Goal: Task Accomplishment & Management: Use online tool/utility

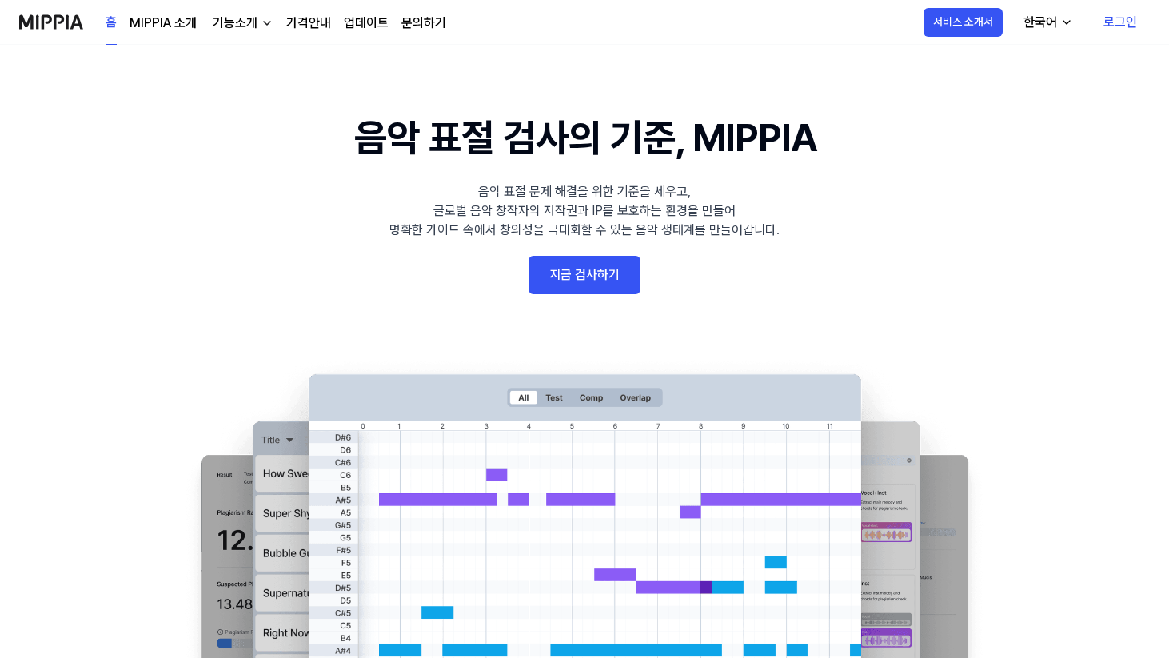
click at [591, 273] on link "지금 검사하기" at bounding box center [585, 275] width 112 height 38
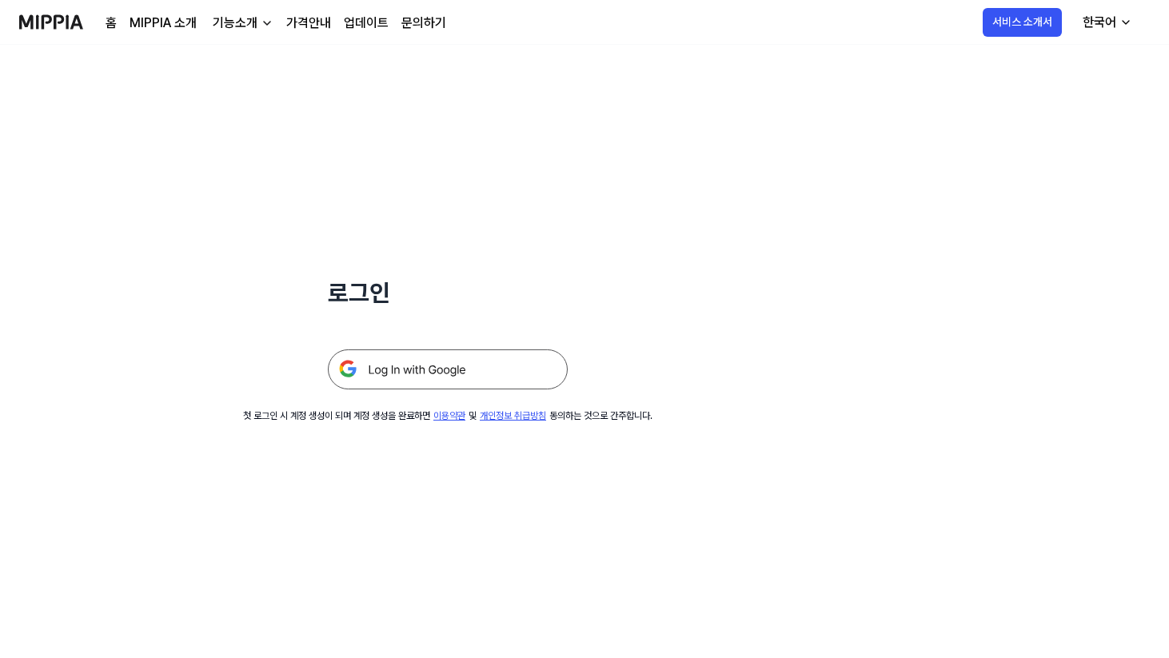
click at [443, 381] on img at bounding box center [448, 369] width 240 height 40
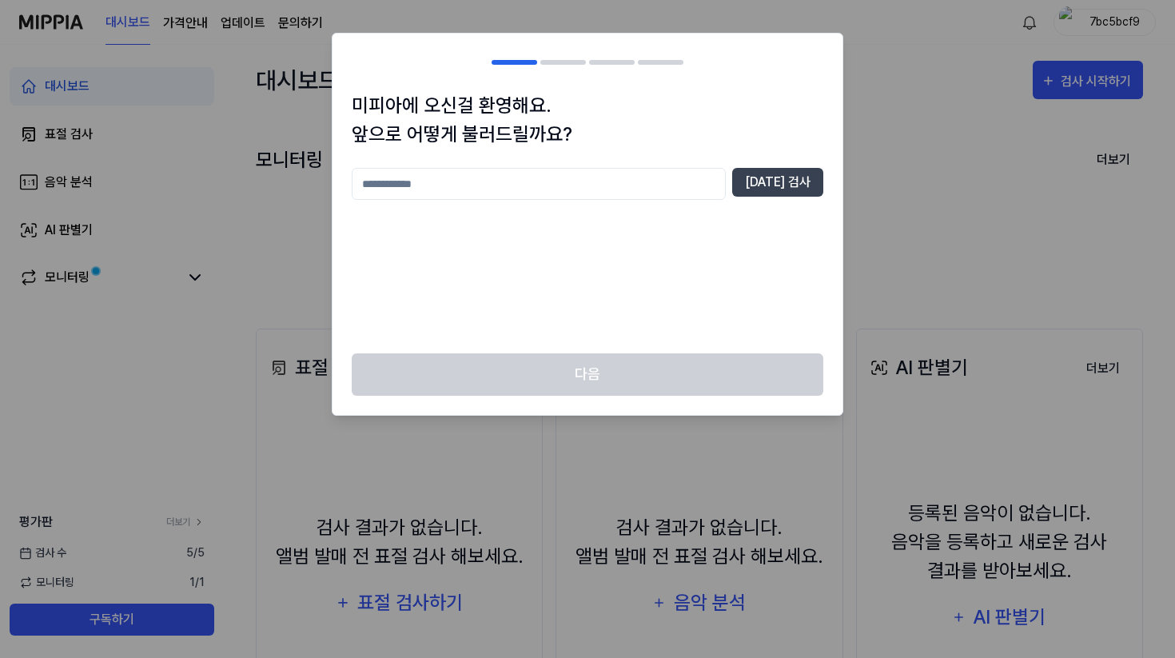
click at [670, 190] on input "text" at bounding box center [539, 184] width 374 height 32
type input "*"
type input "******"
click at [800, 182] on button "[DATE] 검사" at bounding box center [777, 182] width 91 height 29
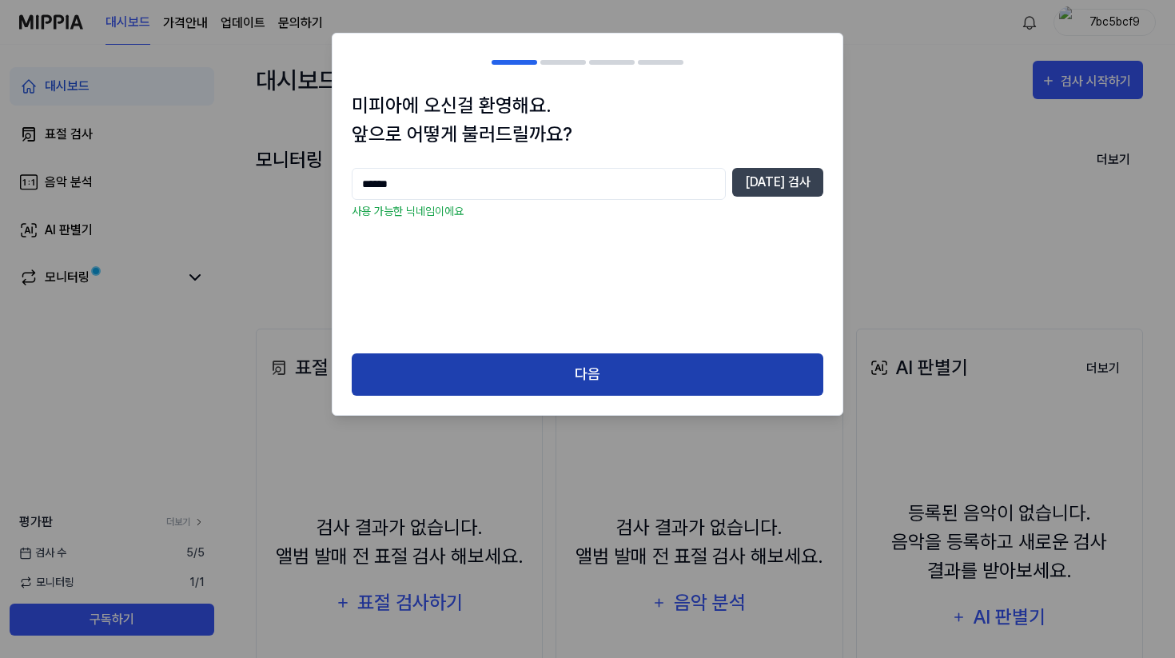
click at [642, 376] on button "다음" at bounding box center [588, 374] width 472 height 42
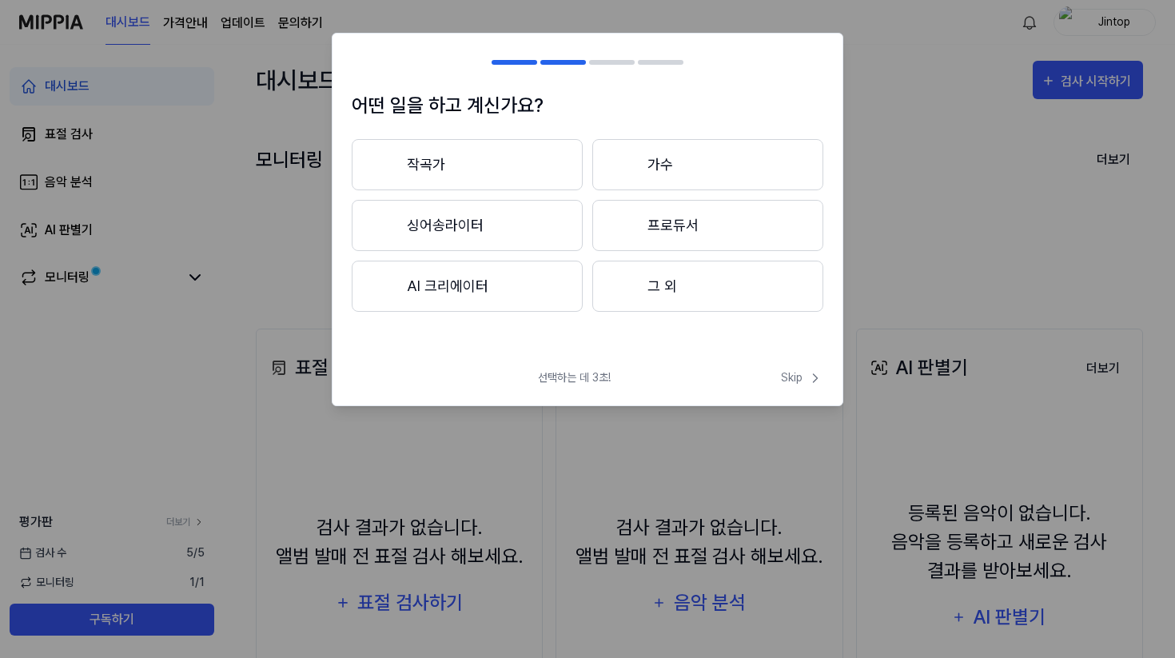
click at [545, 172] on button "작곡가" at bounding box center [467, 164] width 231 height 51
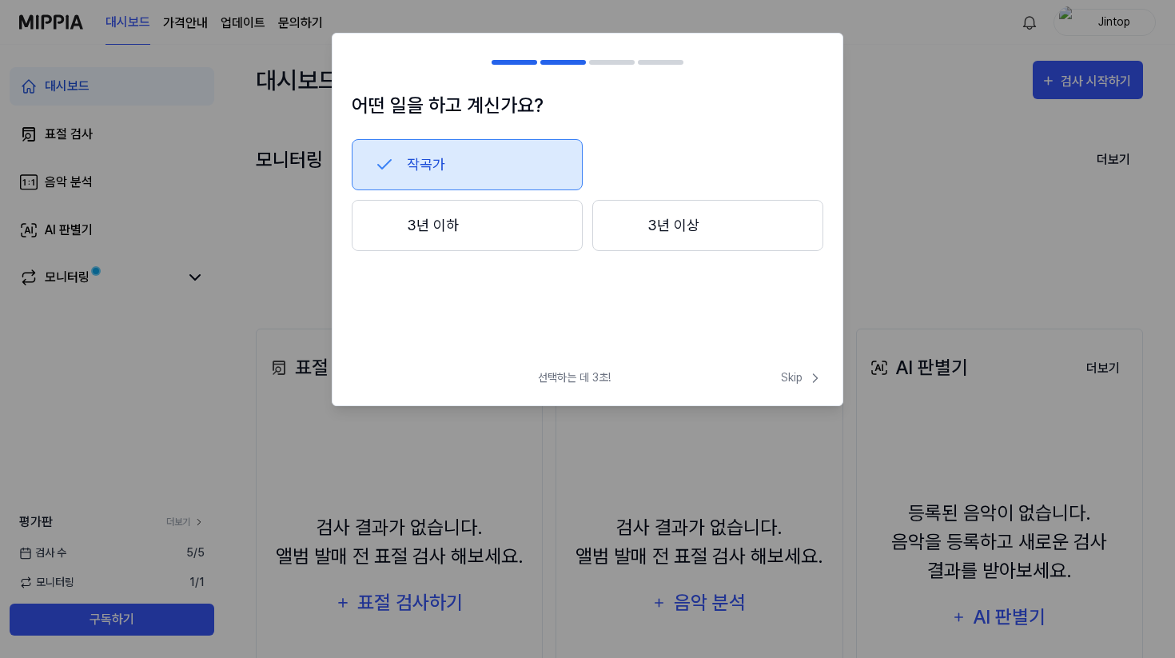
click at [526, 158] on button "작곡가" at bounding box center [467, 164] width 231 height 51
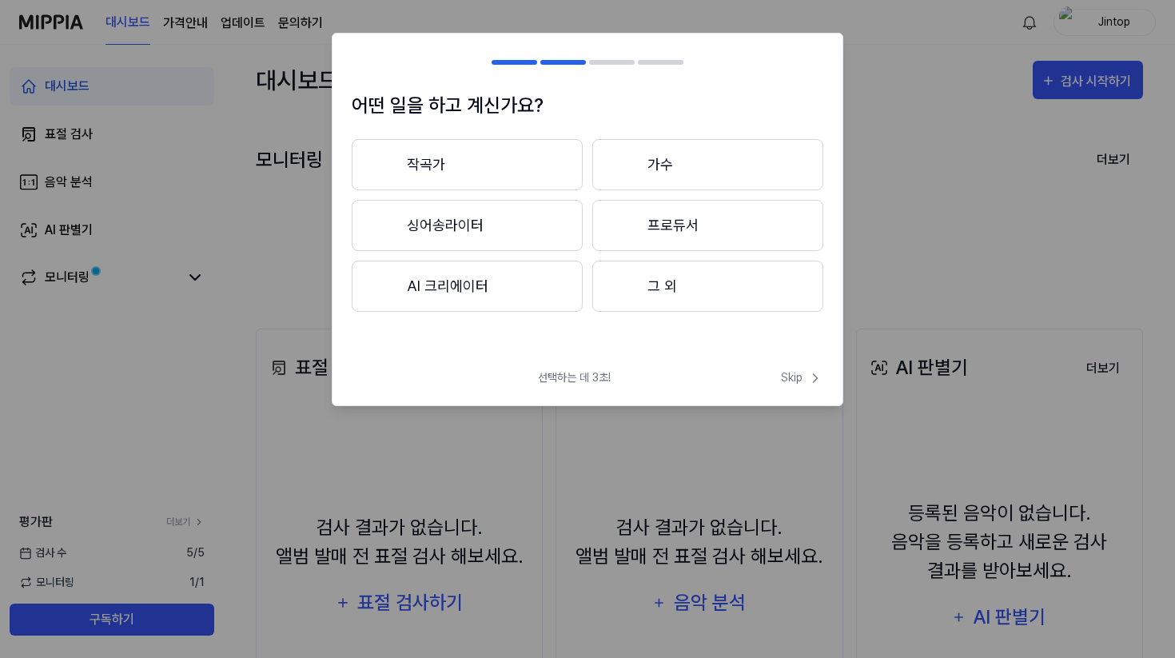
click at [632, 204] on button "프로듀서" at bounding box center [707, 225] width 231 height 51
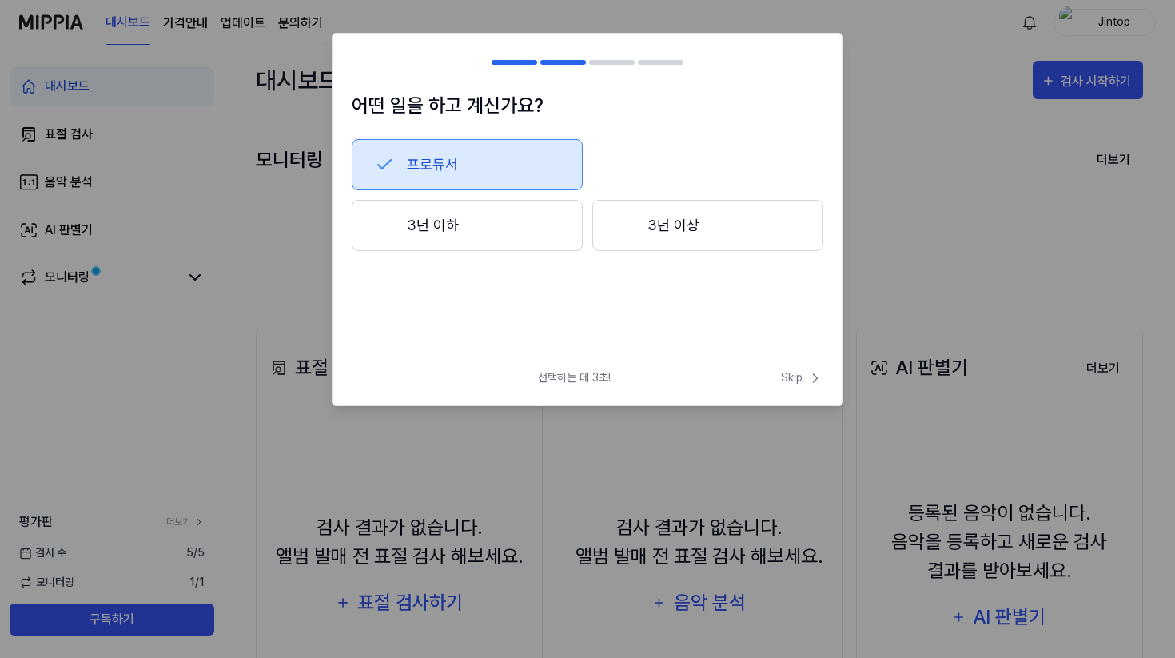
click at [529, 162] on button "프로듀서" at bounding box center [467, 164] width 231 height 51
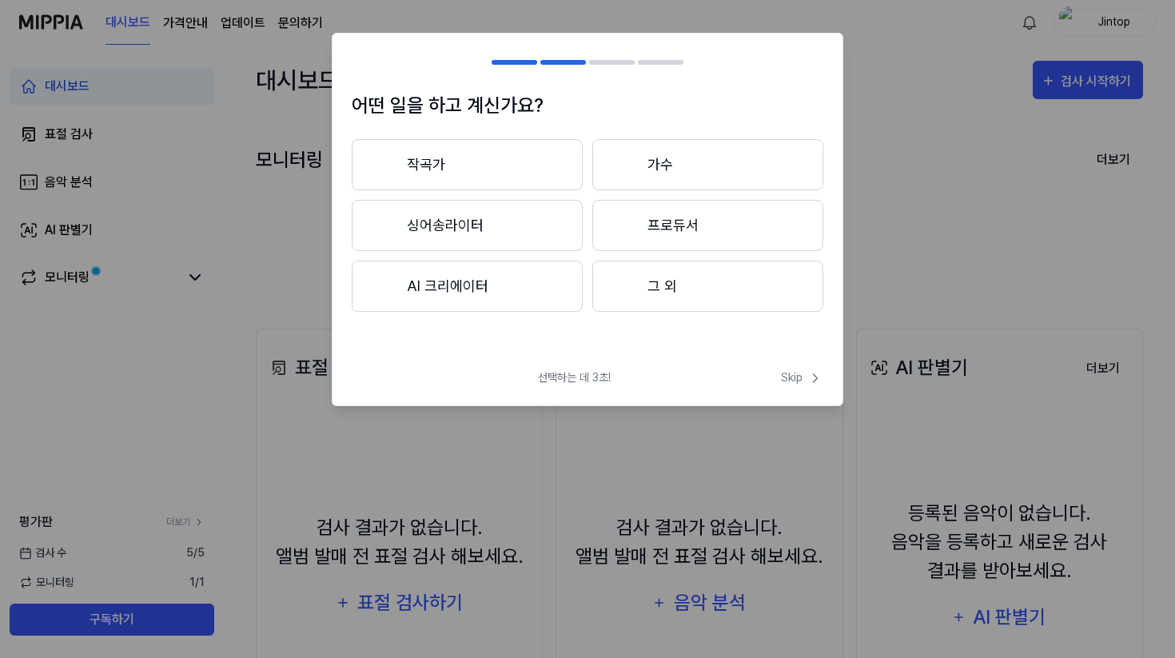
click at [519, 164] on button "작곡가" at bounding box center [467, 164] width 231 height 51
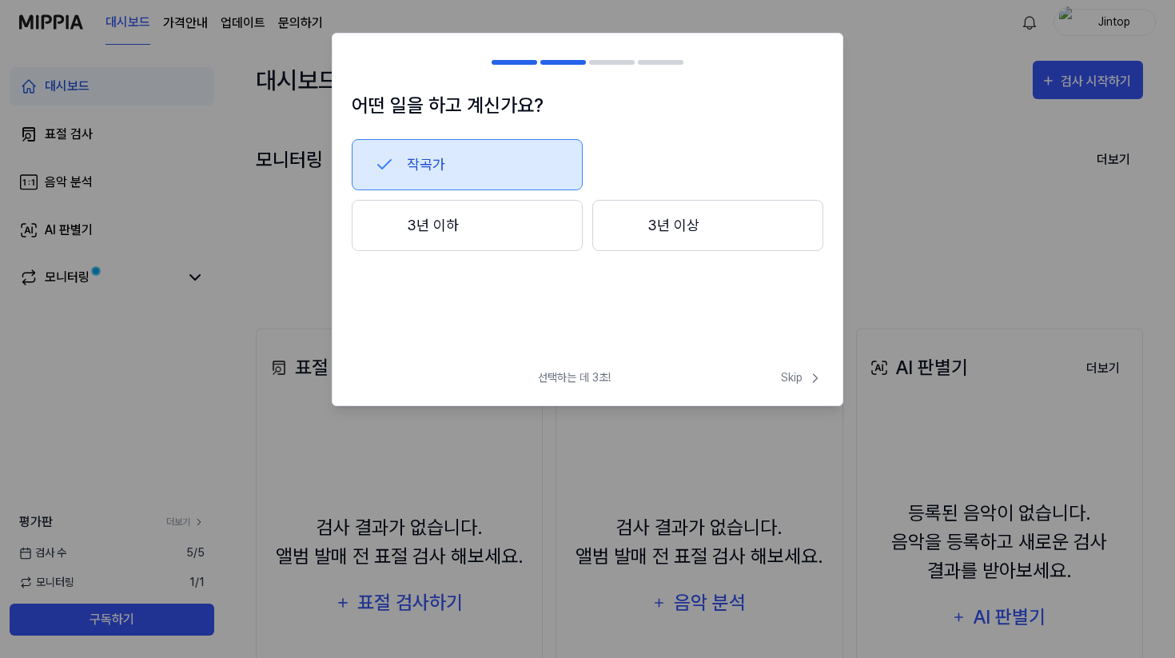
click at [533, 218] on button "3년 이하" at bounding box center [467, 225] width 231 height 51
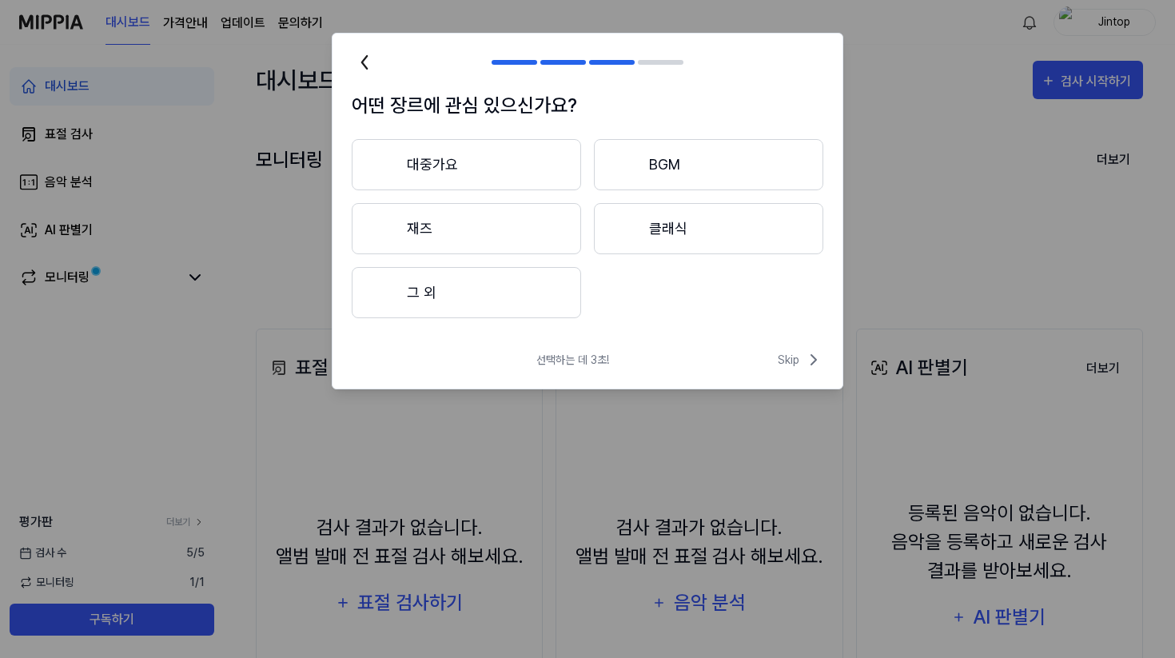
click at [549, 285] on button "그 외" at bounding box center [466, 292] width 229 height 51
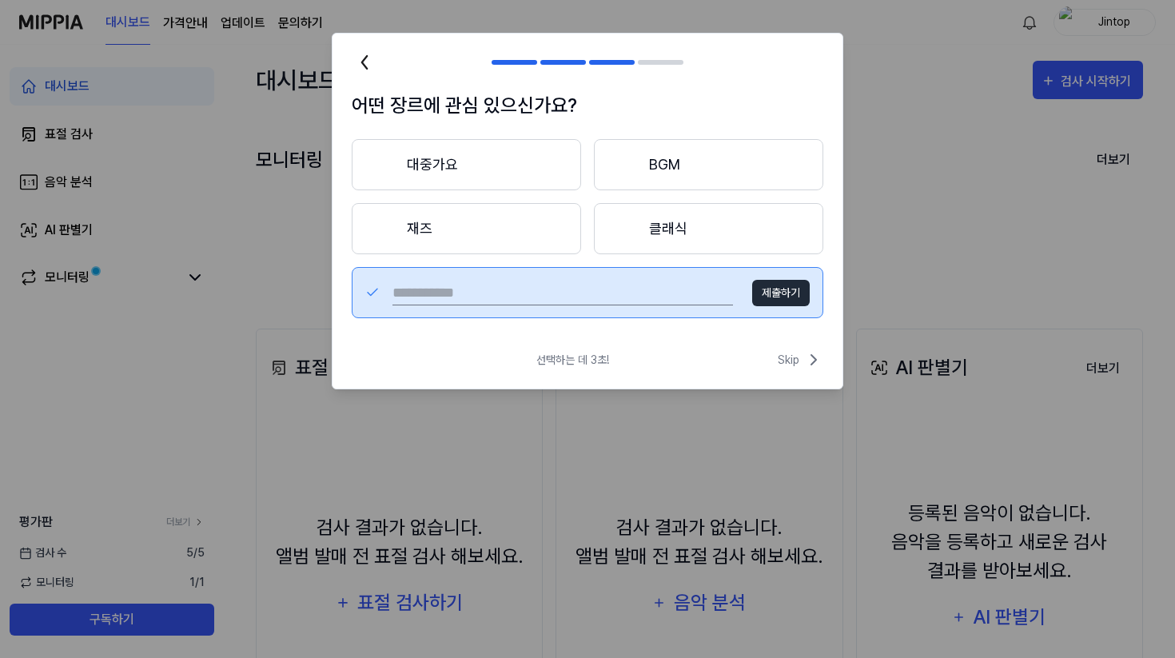
click at [517, 296] on input "text" at bounding box center [563, 293] width 341 height 26
click at [360, 282] on div "제출하기" at bounding box center [588, 292] width 472 height 51
click at [372, 293] on icon at bounding box center [373, 292] width 10 height 6
click at [552, 190] on button "대중가요" at bounding box center [466, 164] width 229 height 51
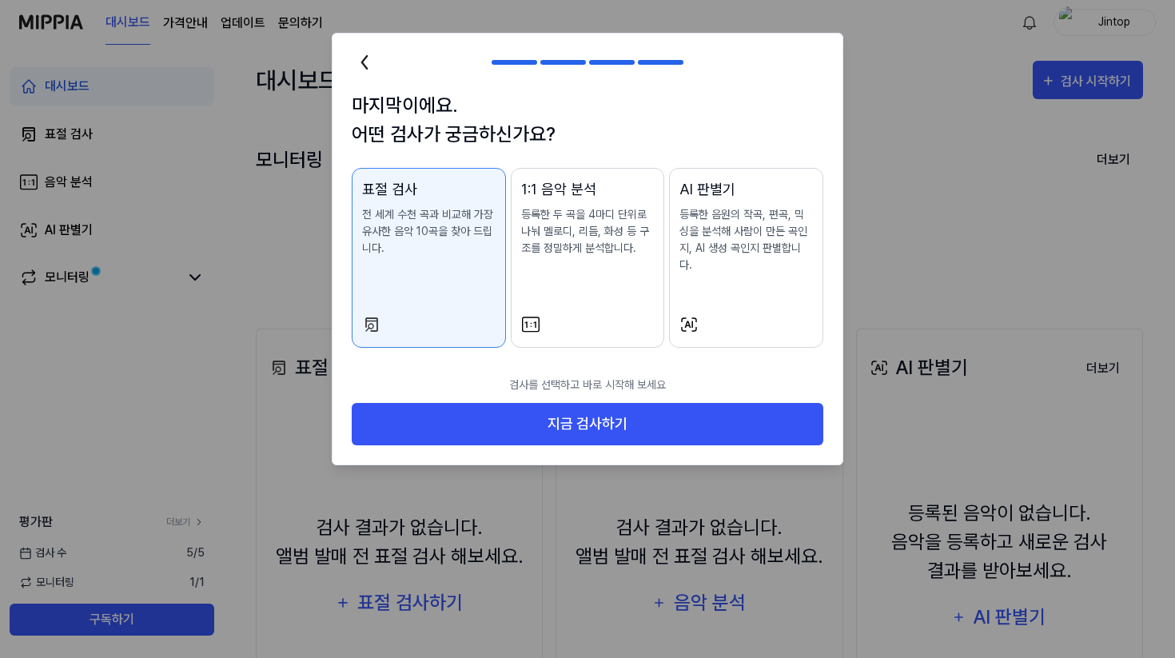
click at [382, 265] on div "표절 검사 전 세계 수천 곡과 비교해 가장 유사한 음악 10곡을 찾아 드립니다." at bounding box center [429, 233] width 134 height 110
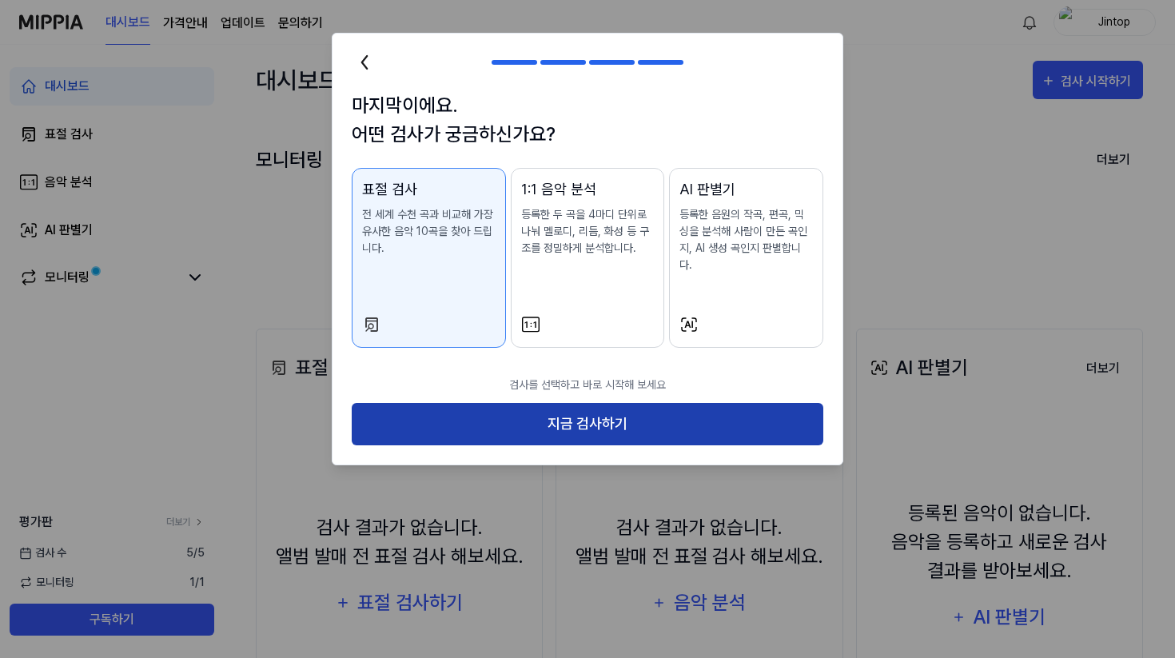
click at [487, 420] on button "지금 검사하기" at bounding box center [588, 424] width 472 height 42
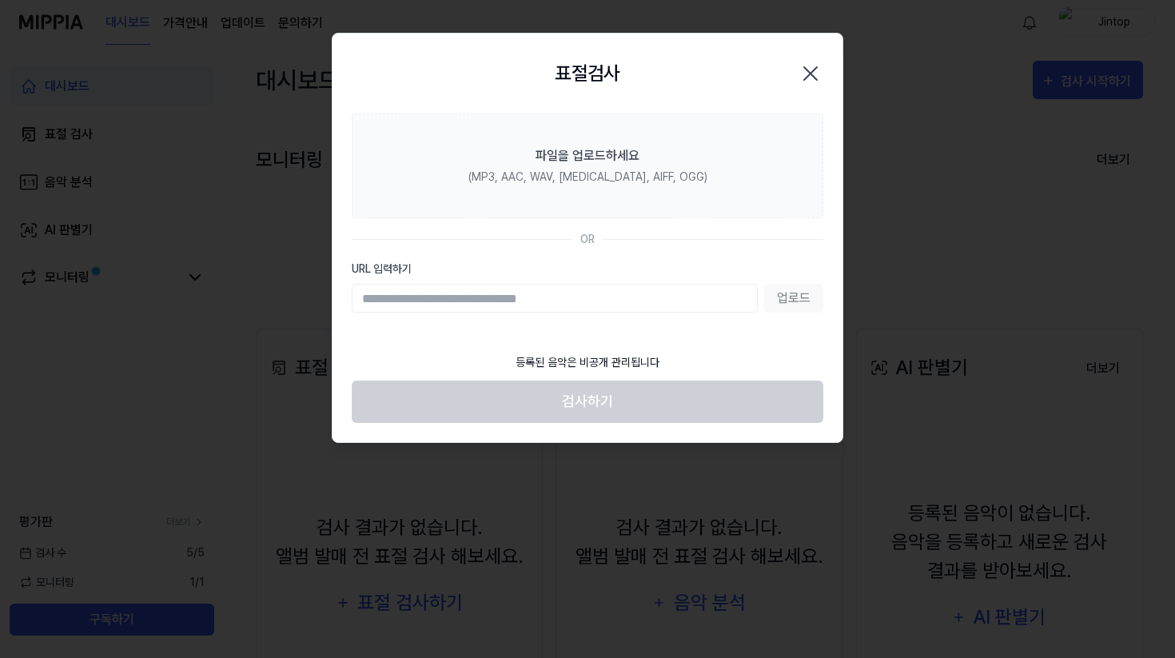
click at [770, 290] on div "업로드" at bounding box center [588, 298] width 472 height 29
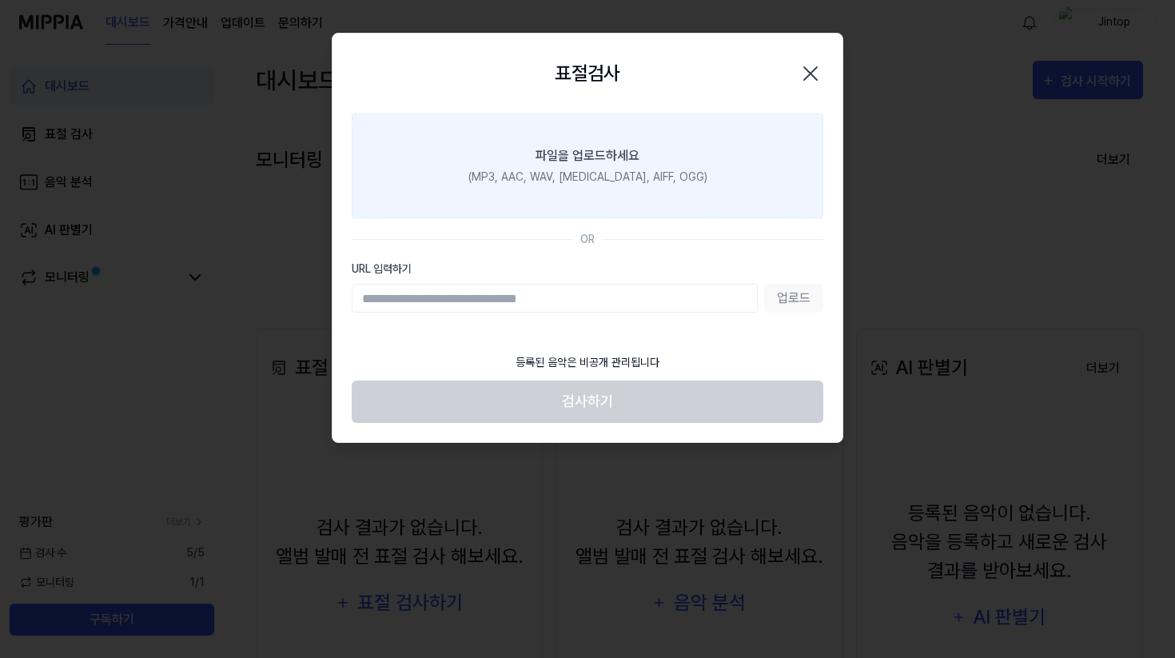
click at [541, 155] on div "파일을 업로드하세요" at bounding box center [588, 155] width 104 height 19
click at [0, 0] on input "파일을 업로드하세요 (MP3, AAC, WAV, [MEDICAL_DATA], AIFF, OGG)" at bounding box center [0, 0] width 0 height 0
click at [588, 140] on label "파일을 업로드하세요 (MP3, AAC, WAV, [MEDICAL_DATA], AIFF, OGG)" at bounding box center [588, 166] width 472 height 105
click at [0, 0] on input "파일을 업로드하세요 (MP3, AAC, WAV, [MEDICAL_DATA], AIFF, OGG)" at bounding box center [0, 0] width 0 height 0
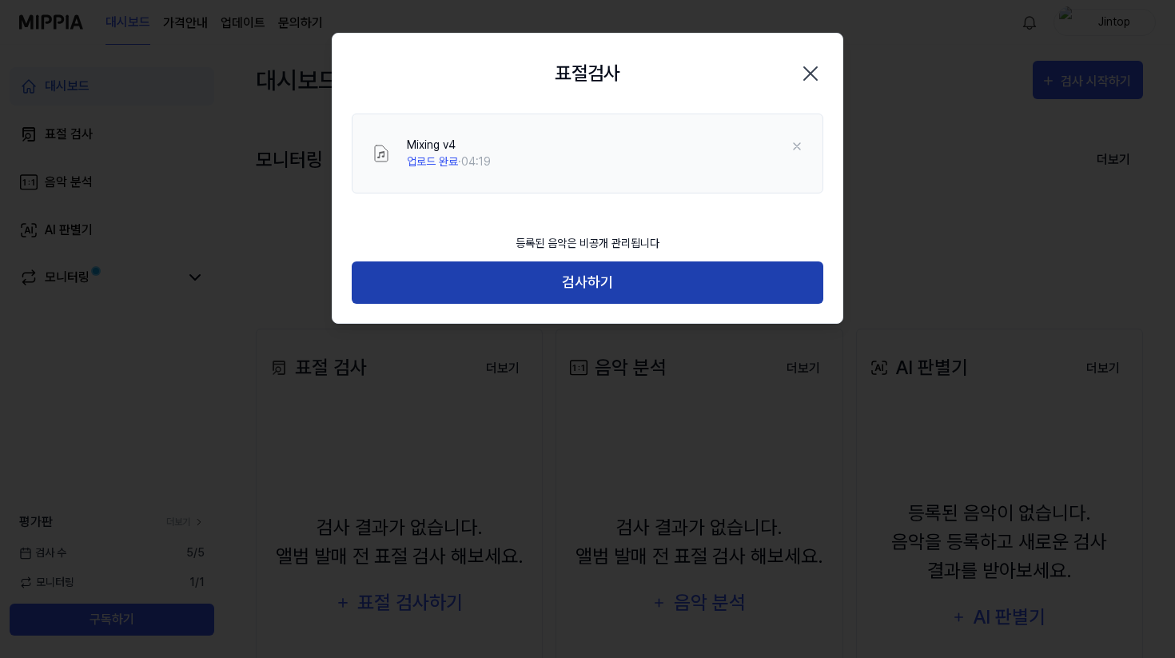
click at [628, 289] on button "검사하기" at bounding box center [588, 282] width 472 height 42
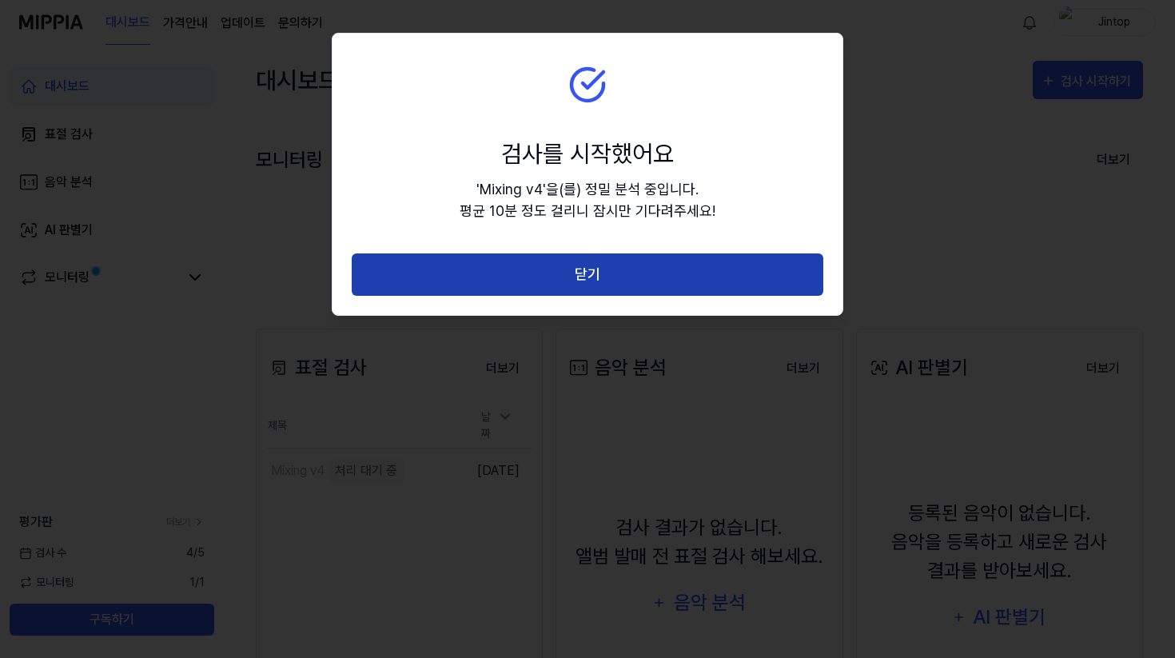
click at [590, 265] on button "닫기" at bounding box center [588, 274] width 472 height 42
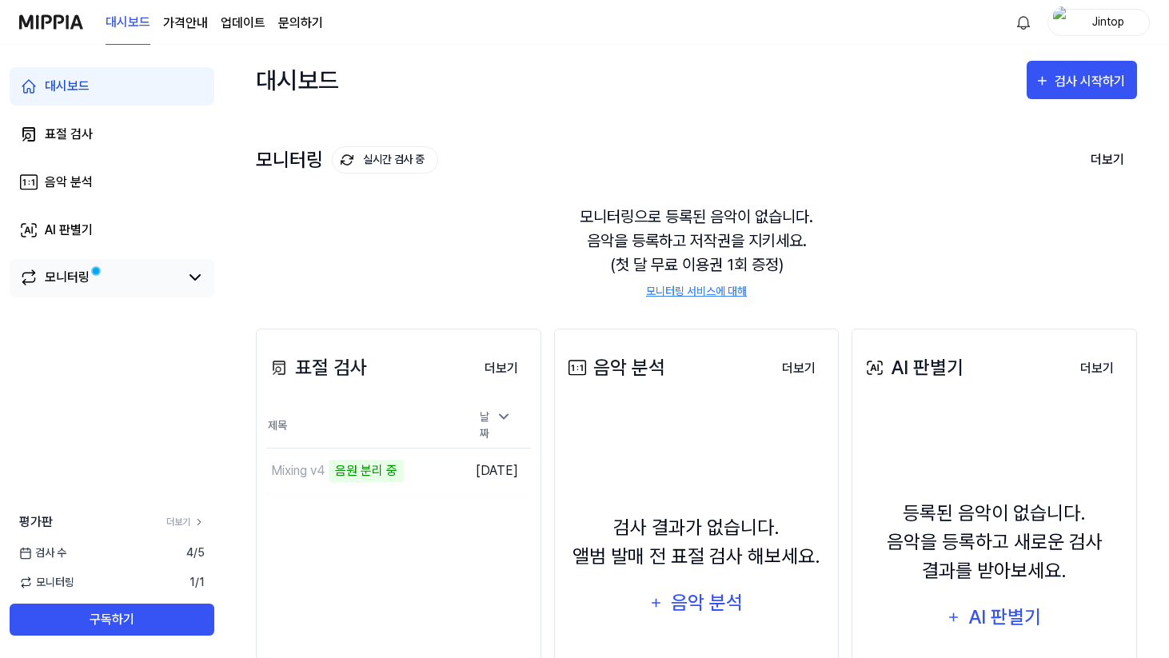
click at [130, 273] on link "모니터링" at bounding box center [99, 277] width 160 height 19
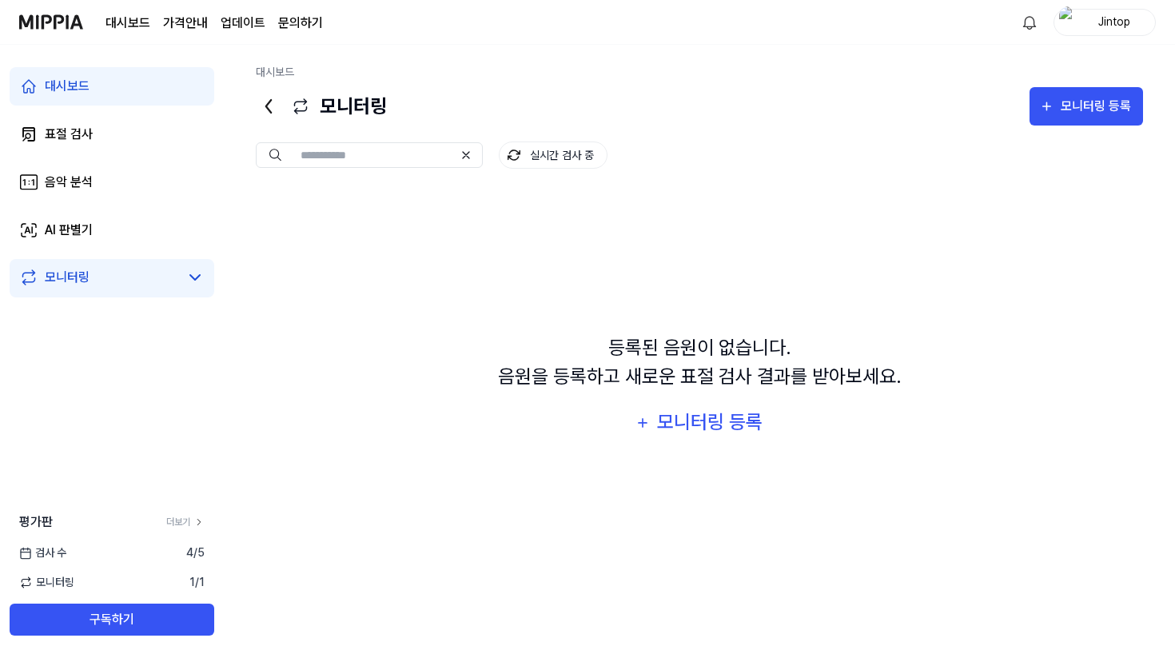
click at [159, 86] on link "대시보드" at bounding box center [112, 86] width 205 height 38
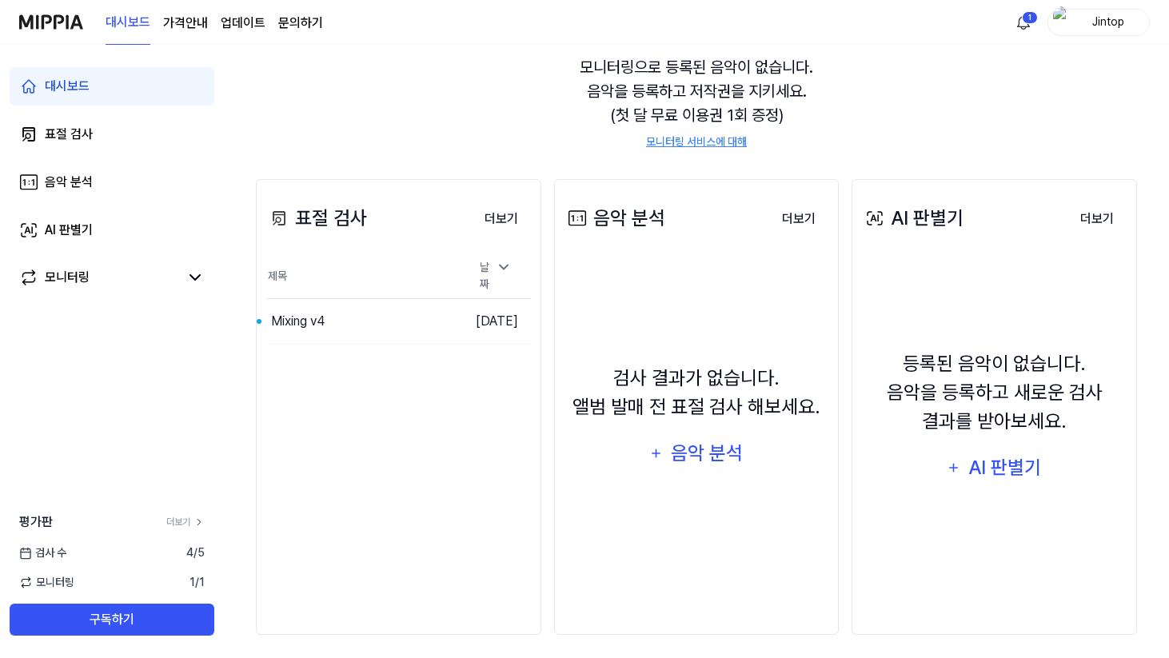
scroll to position [158, 0]
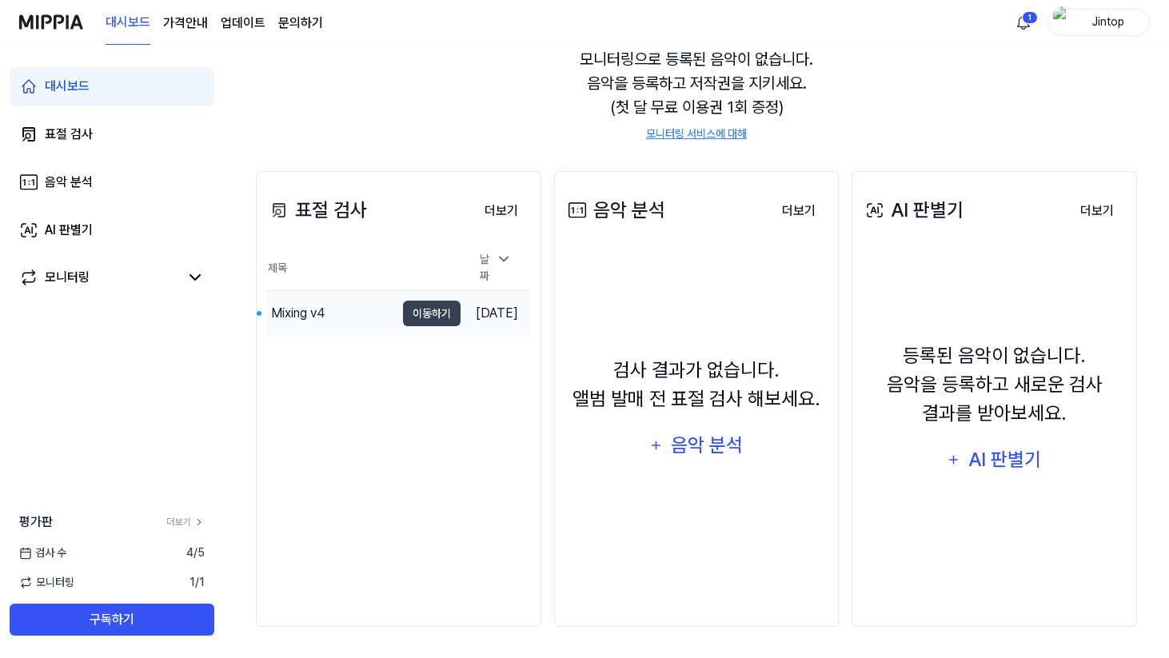
click at [349, 303] on div "Mixing v4" at bounding box center [330, 313] width 129 height 45
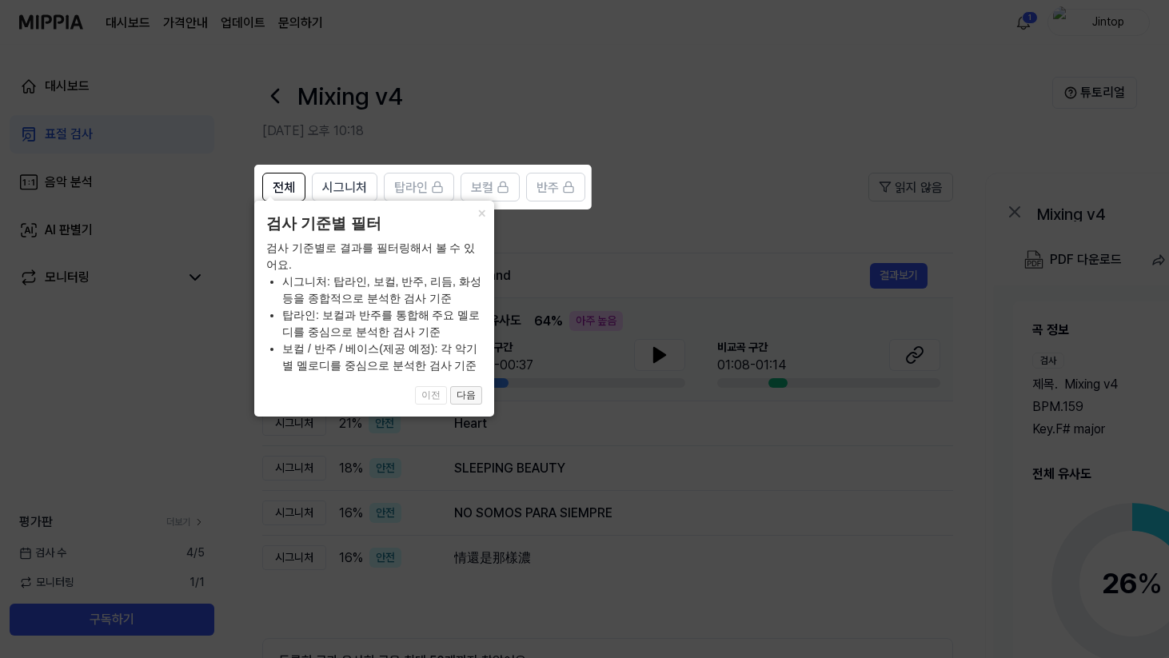
click at [461, 397] on button "다음" at bounding box center [466, 395] width 32 height 19
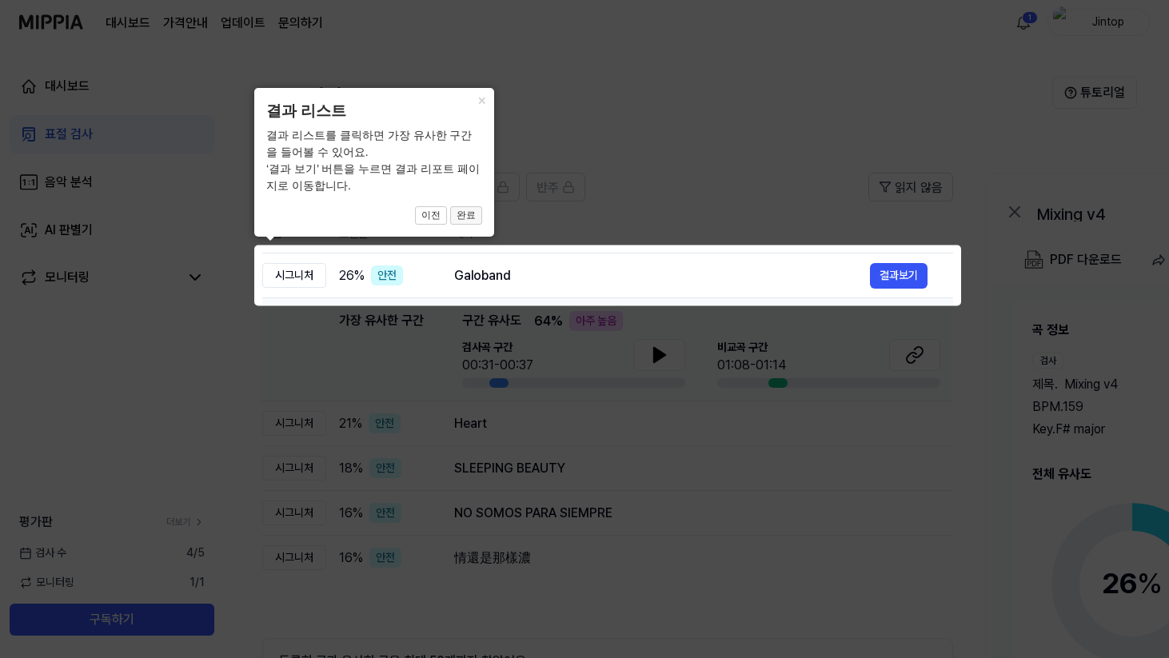
click at [473, 217] on button "완료" at bounding box center [466, 215] width 32 height 19
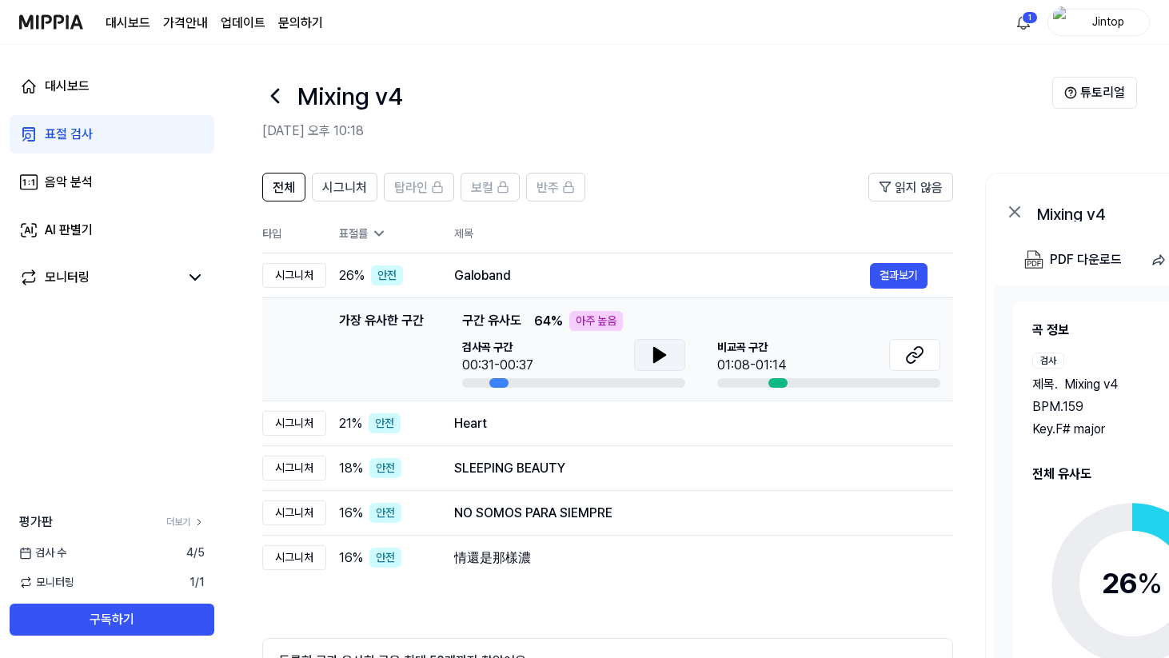
click at [660, 360] on icon at bounding box center [659, 354] width 19 height 19
click at [661, 360] on icon at bounding box center [662, 355] width 3 height 13
click at [917, 345] on icon at bounding box center [914, 354] width 19 height 19
click at [353, 229] on div "표절률" at bounding box center [384, 233] width 90 height 17
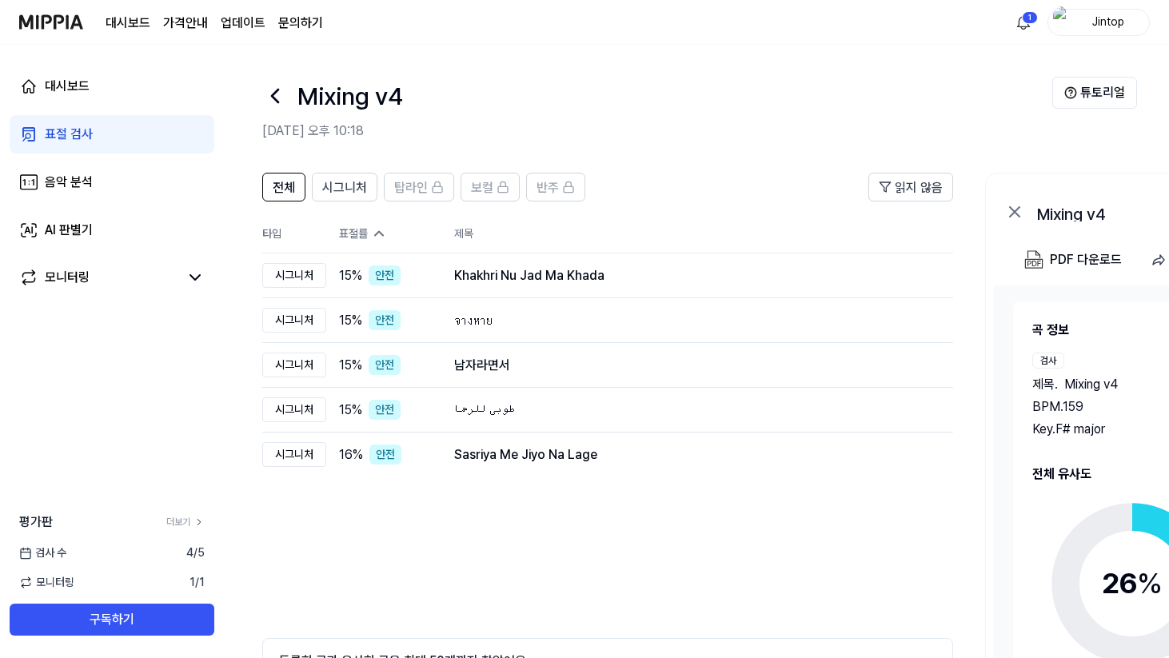
click at [353, 229] on div "표절률" at bounding box center [384, 233] width 90 height 17
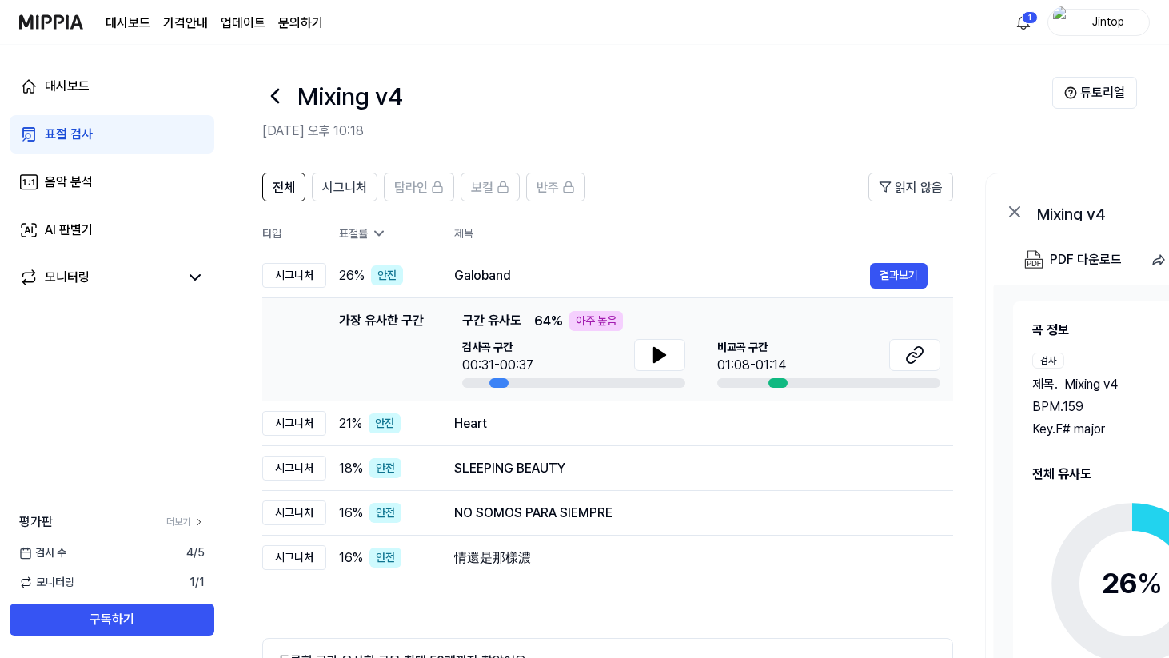
click at [369, 229] on div "표절률" at bounding box center [384, 233] width 90 height 17
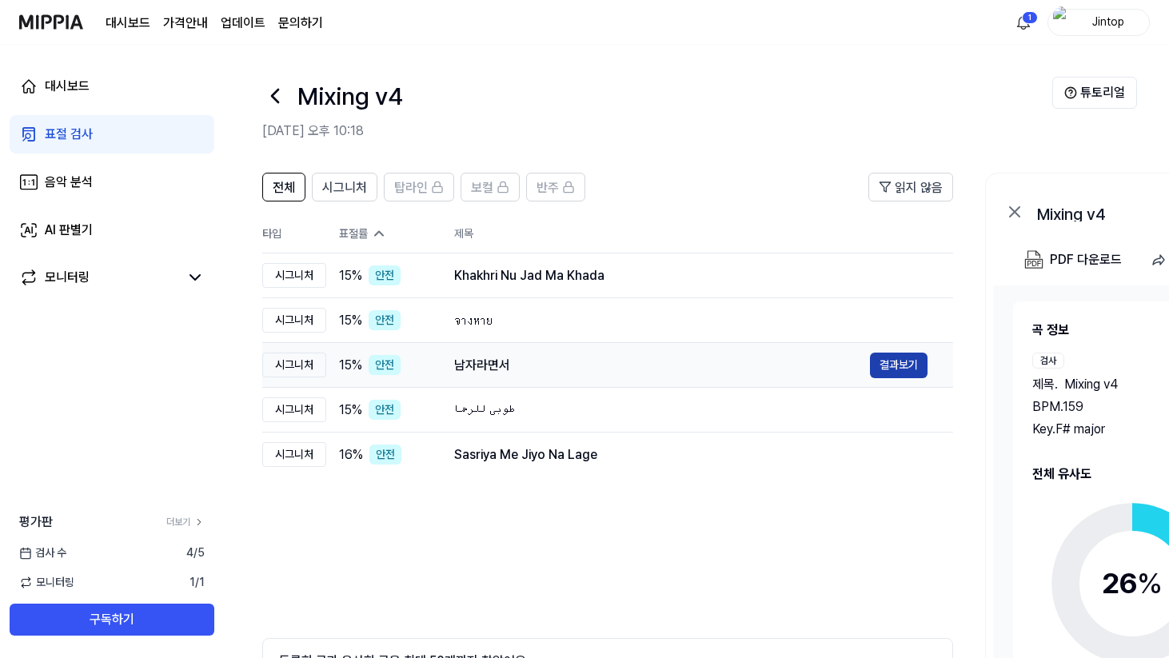
click at [910, 362] on button "결과보기" at bounding box center [899, 366] width 58 height 26
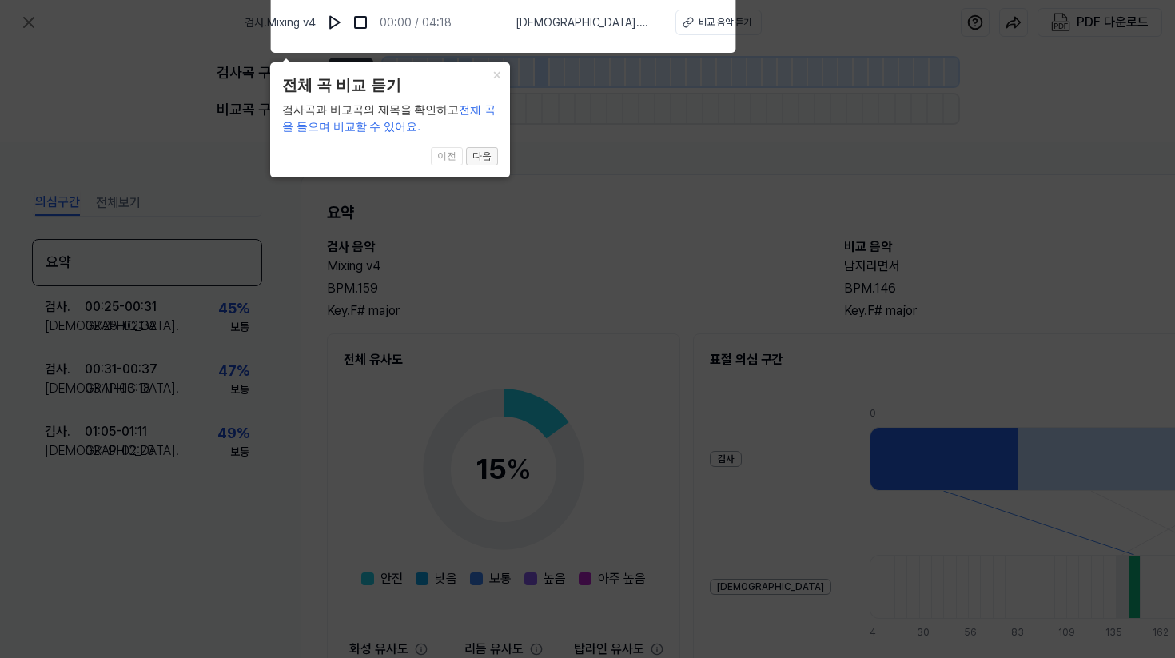
click at [481, 157] on button "다음" at bounding box center [482, 156] width 32 height 19
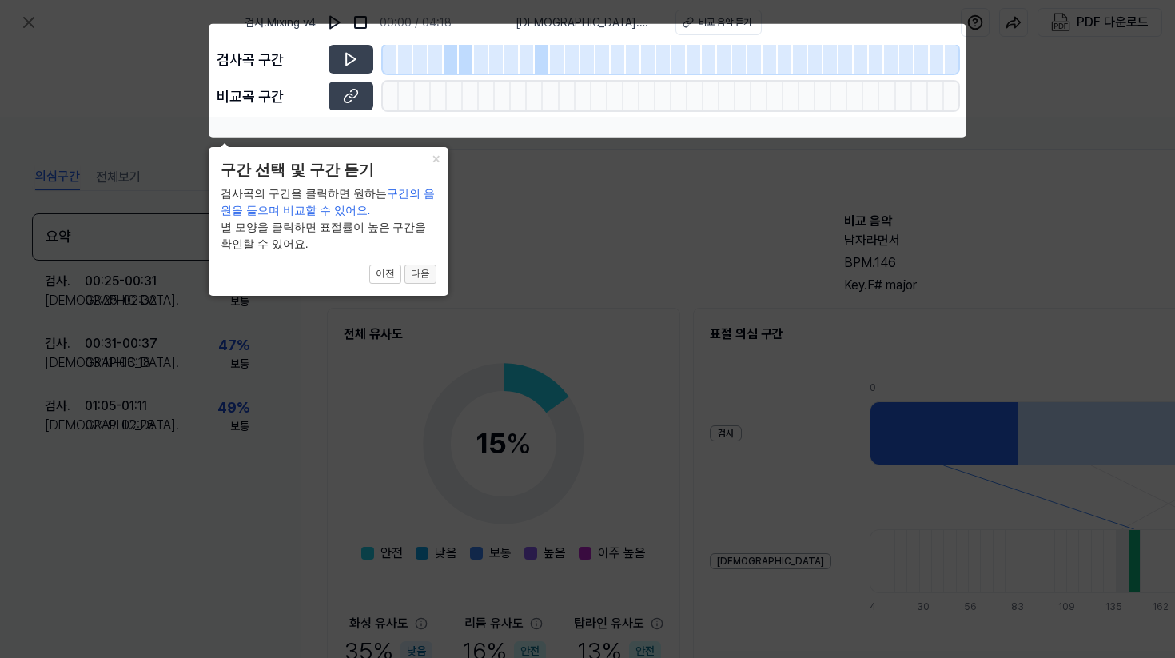
click at [425, 274] on button "다음" at bounding box center [421, 274] width 32 height 19
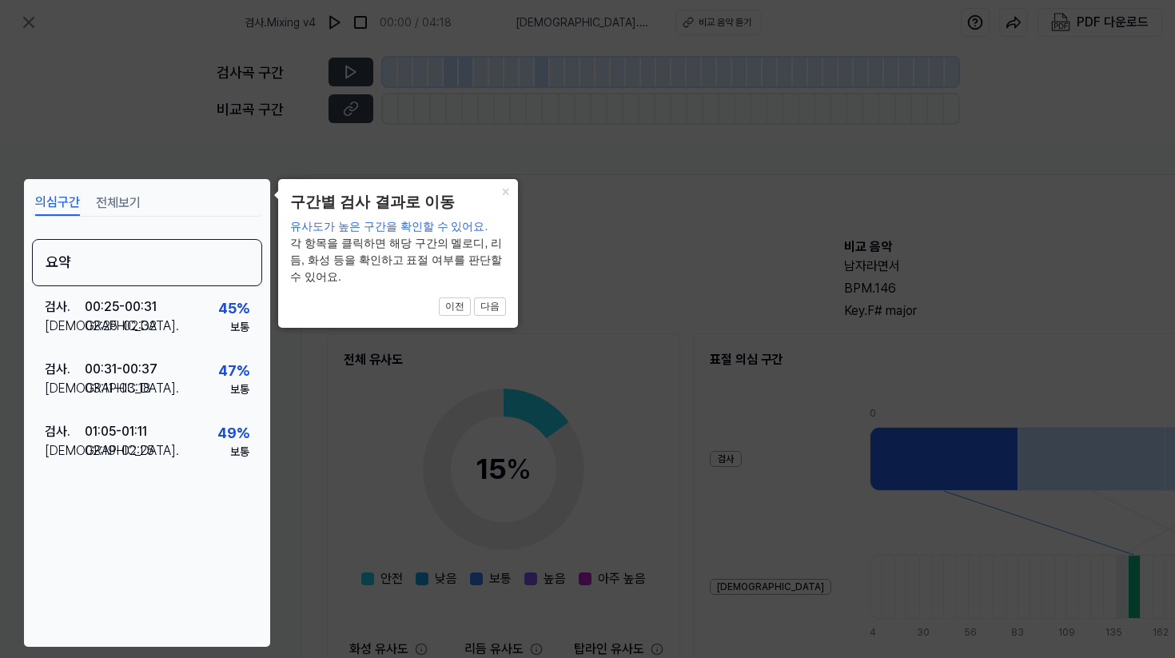
click at [310, 501] on icon at bounding box center [587, 329] width 1175 height 658
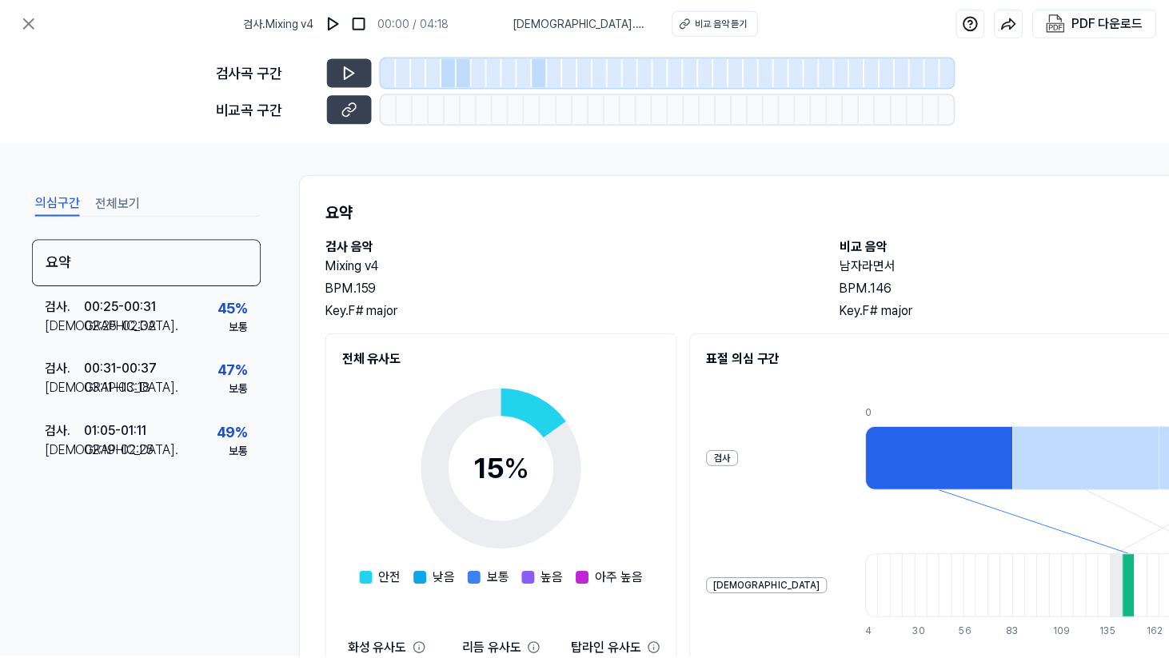
scroll to position [199, 0]
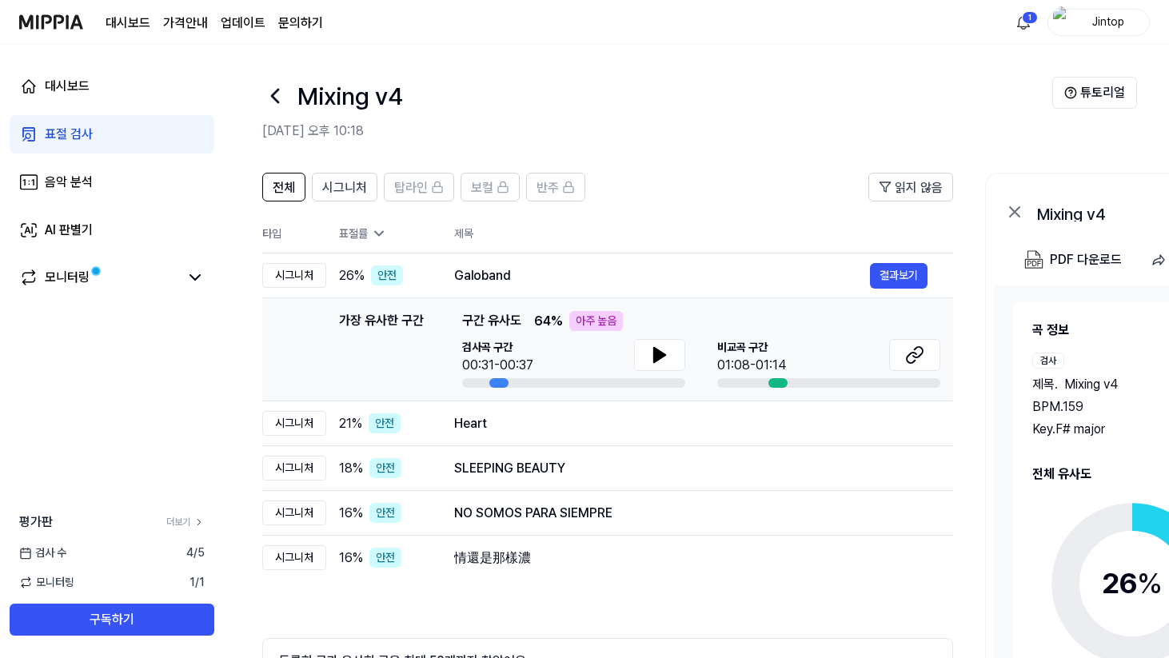
click at [366, 226] on div "표절률" at bounding box center [384, 233] width 90 height 17
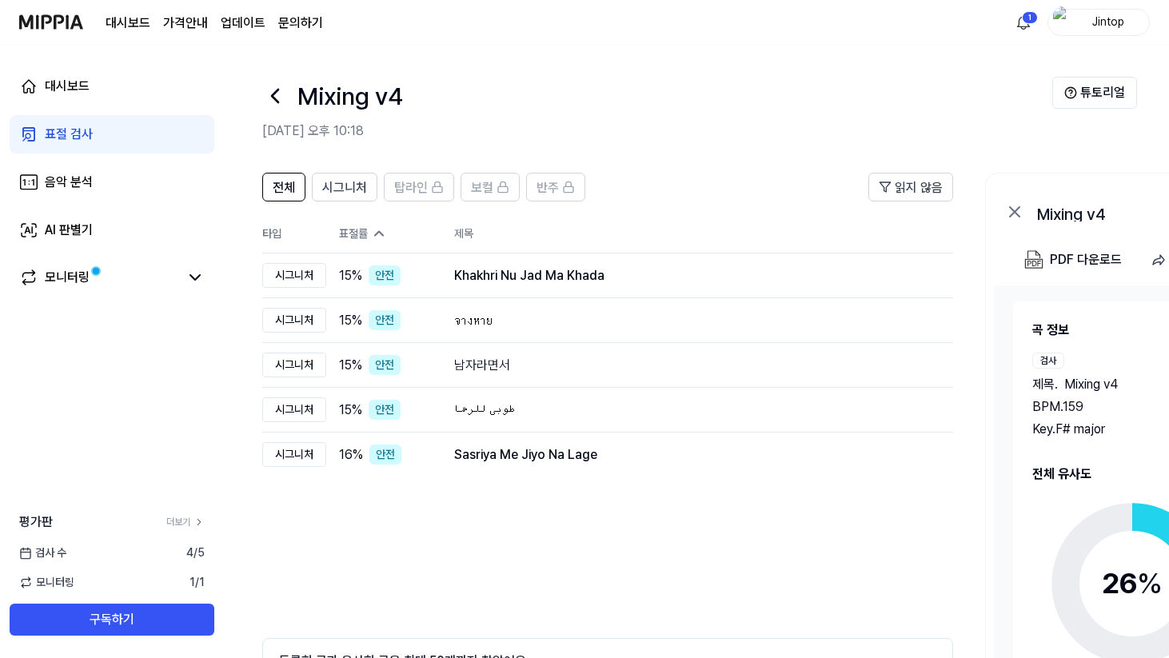
click at [366, 226] on div "표절률" at bounding box center [384, 233] width 90 height 17
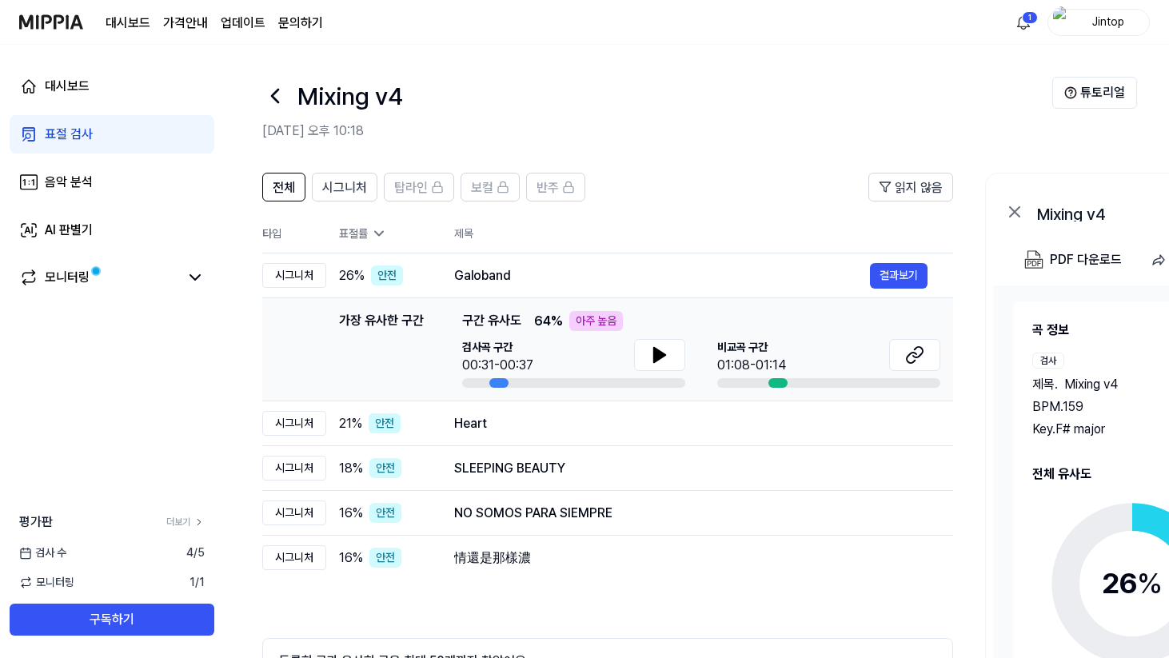
click at [366, 226] on div "표절률" at bounding box center [384, 233] width 90 height 17
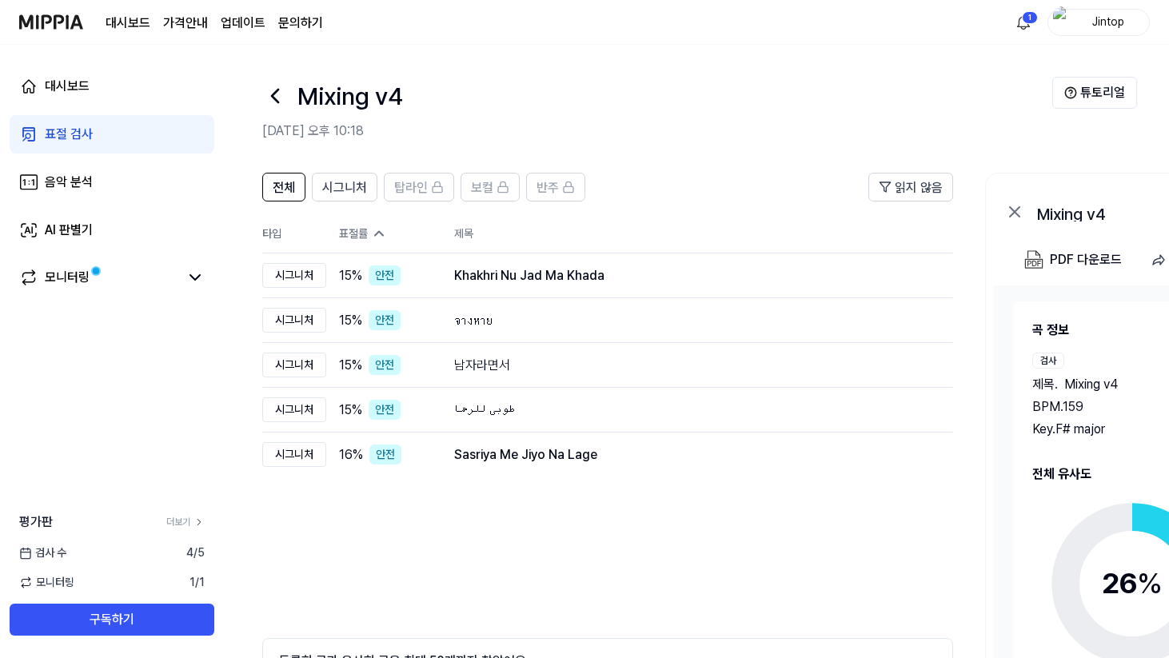
click at [378, 228] on icon at bounding box center [379, 233] width 16 height 16
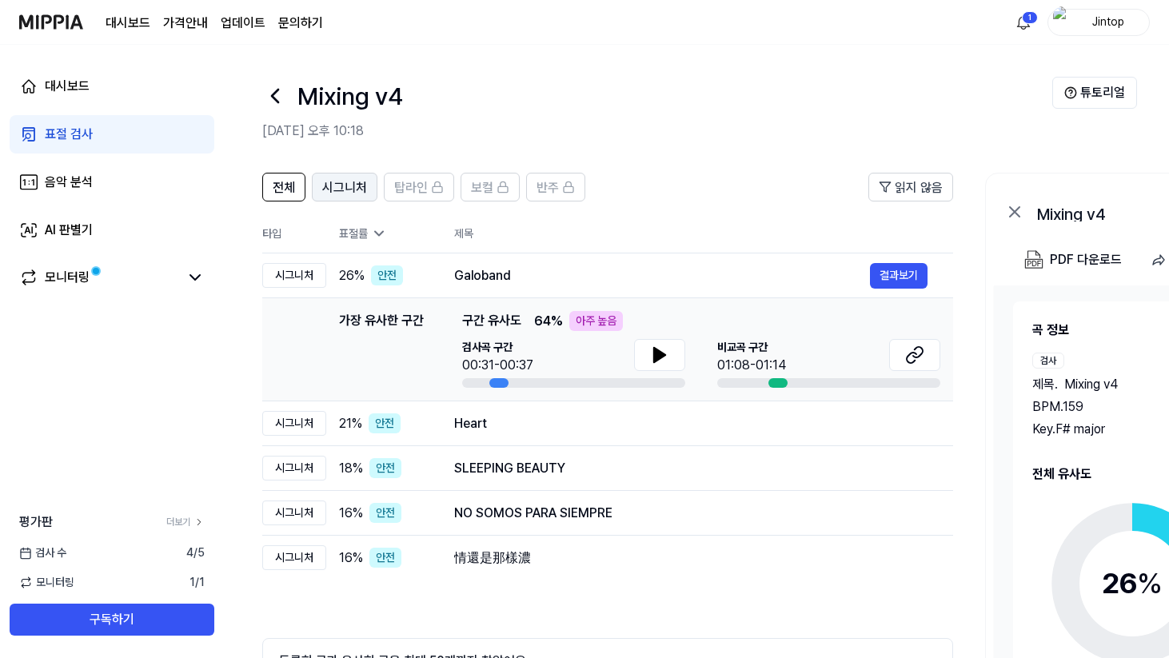
click at [363, 184] on span "시그니처" at bounding box center [344, 187] width 45 height 19
click at [285, 186] on span "전체" at bounding box center [284, 187] width 22 height 19
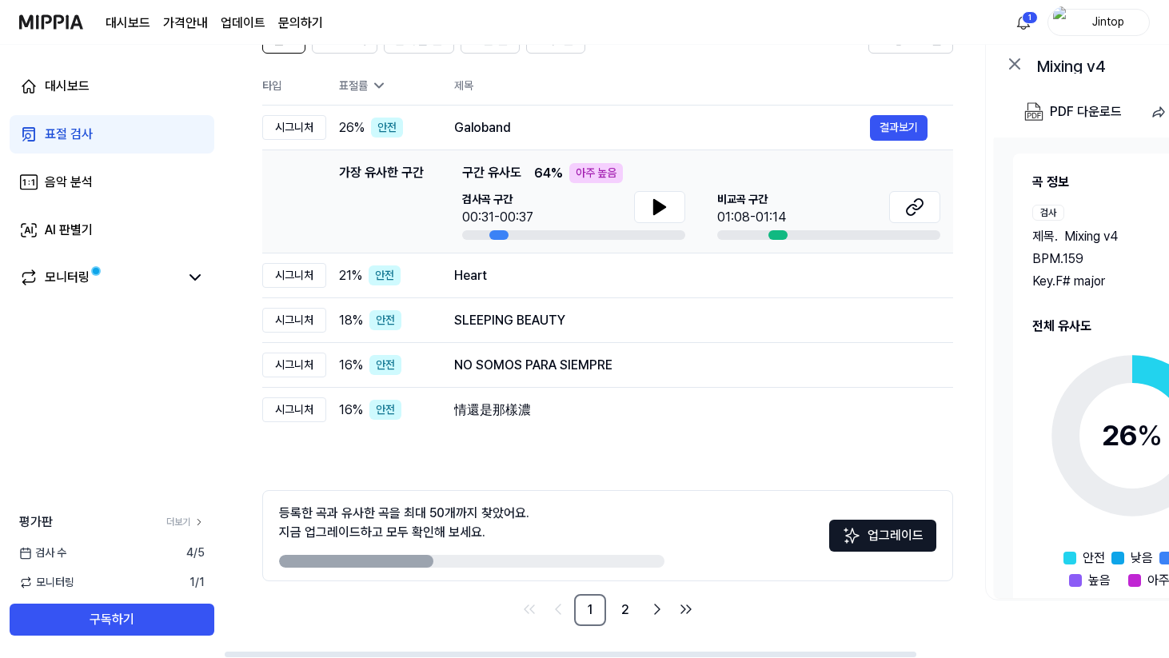
click at [110, 208] on div "대시보드 표절 검사 음악 분석 AI 판별기 모니터링" at bounding box center [112, 182] width 224 height 275
click at [111, 184] on link "음악 분석" at bounding box center [112, 182] width 205 height 38
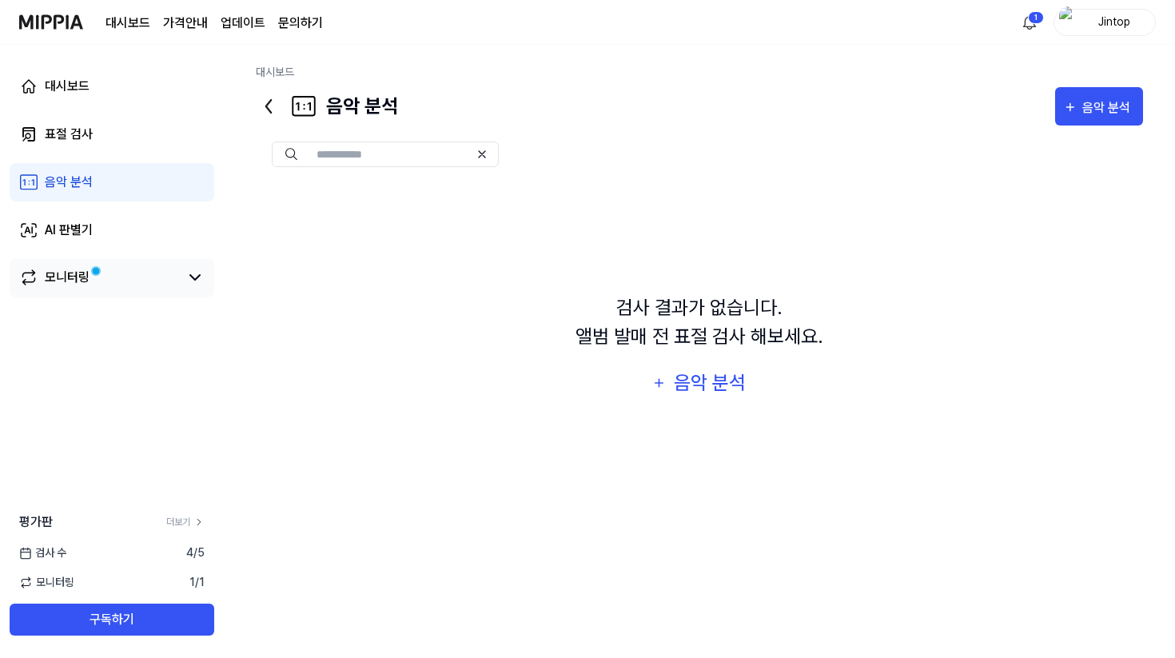
click at [110, 286] on link "모니터링" at bounding box center [99, 277] width 160 height 19
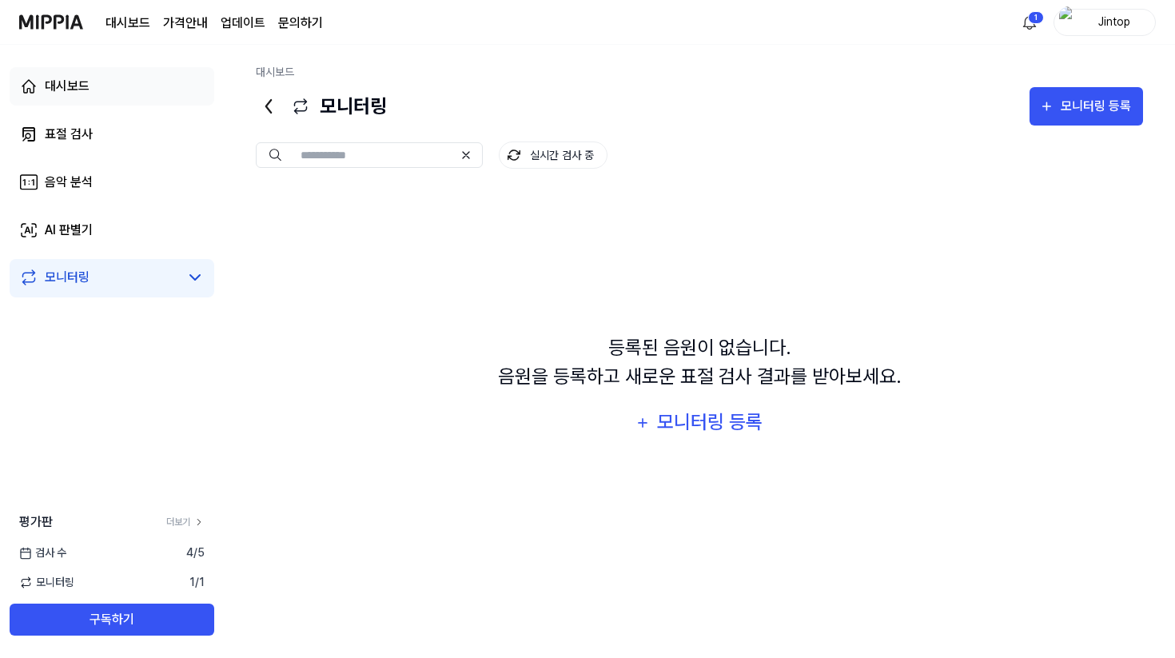
click at [154, 81] on link "대시보드" at bounding box center [112, 86] width 205 height 38
